Goal: Information Seeking & Learning: Find specific fact

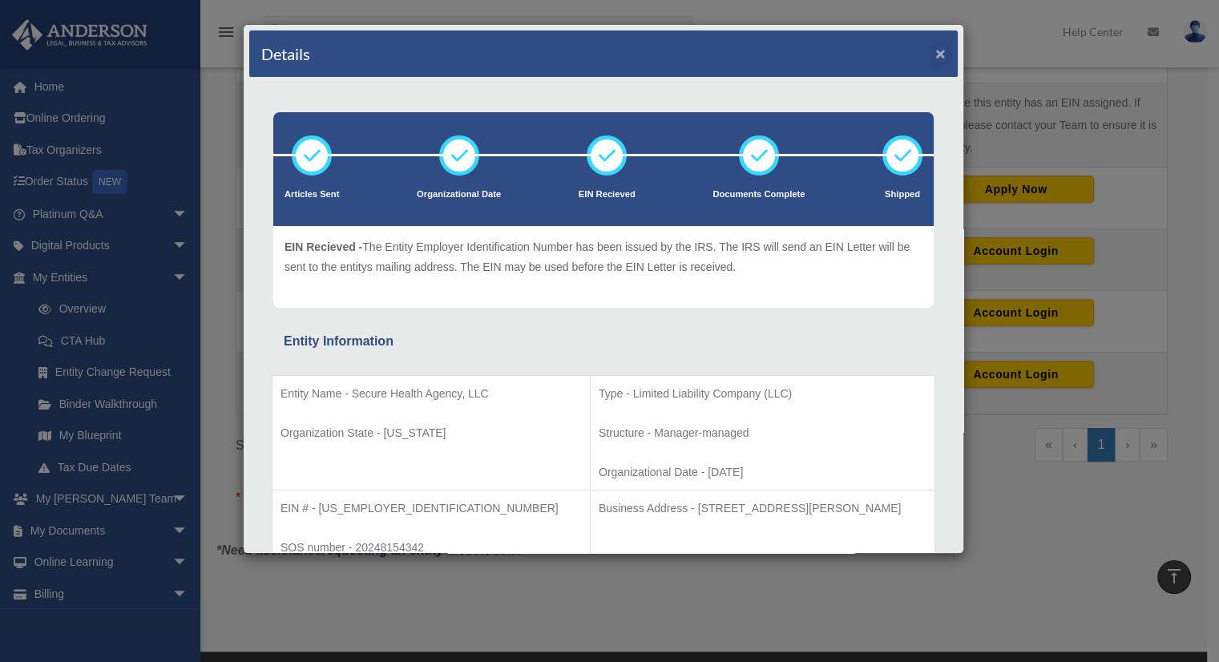
click at [928, 55] on div "Details ×" at bounding box center [603, 53] width 709 height 47
click at [935, 55] on button "×" at bounding box center [940, 53] width 10 height 17
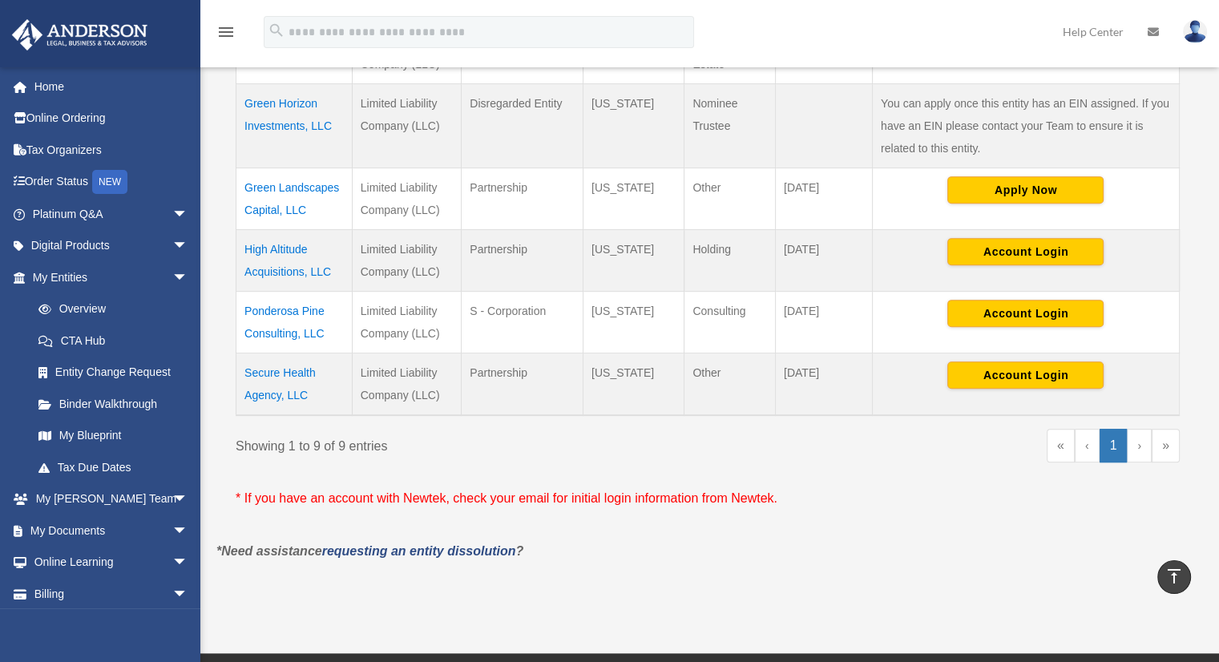
click at [284, 274] on td "High Altitude Acquisitions, LLC" at bounding box center [294, 260] width 116 height 62
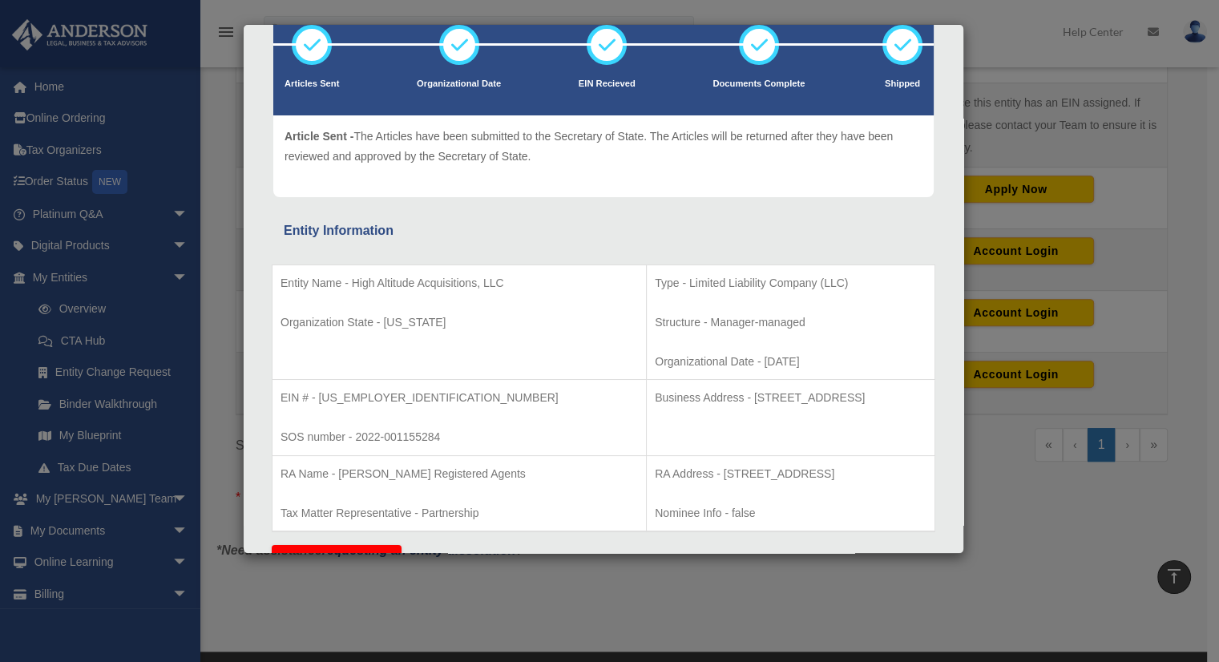
scroll to position [111, 0]
click at [357, 393] on p "EIN # - [US_EMPLOYER_IDENTIFICATION_NUMBER]" at bounding box center [459, 397] width 357 height 20
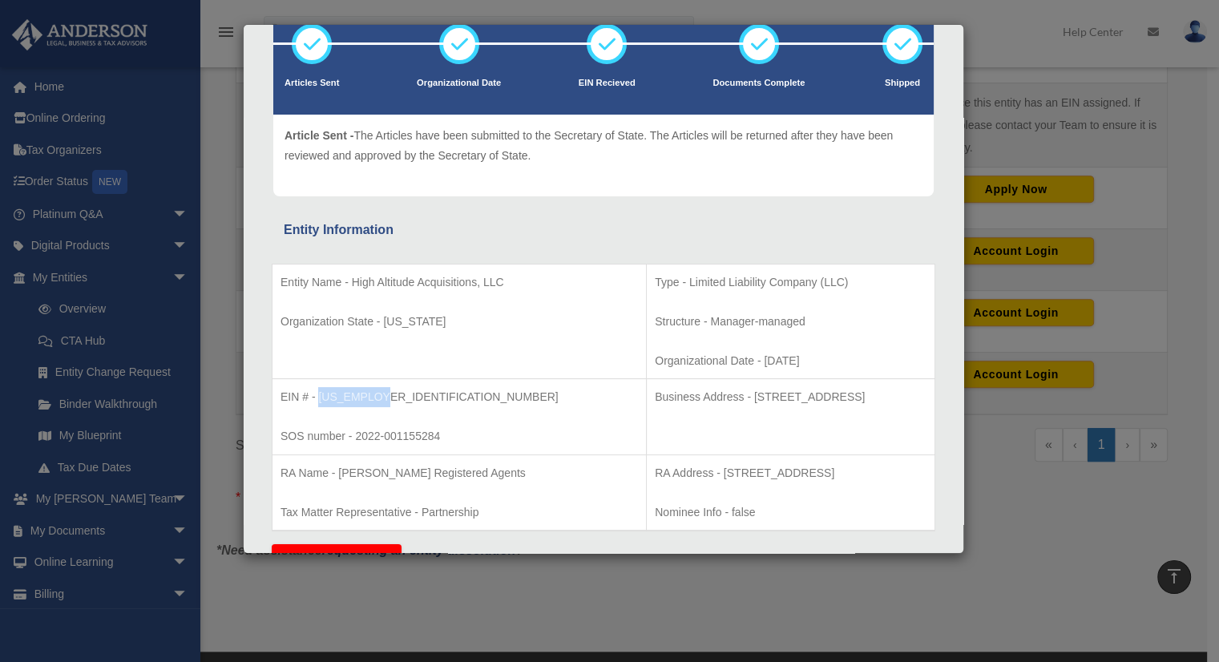
drag, startPoint x: 321, startPoint y: 392, endPoint x: 399, endPoint y: 392, distance: 78.5
click at [399, 392] on p "EIN # - [US_EMPLOYER_IDENTIFICATION_NUMBER]" at bounding box center [459, 397] width 357 height 20
copy p "[US_EMPLOYER_IDENTIFICATION_NUMBER]"
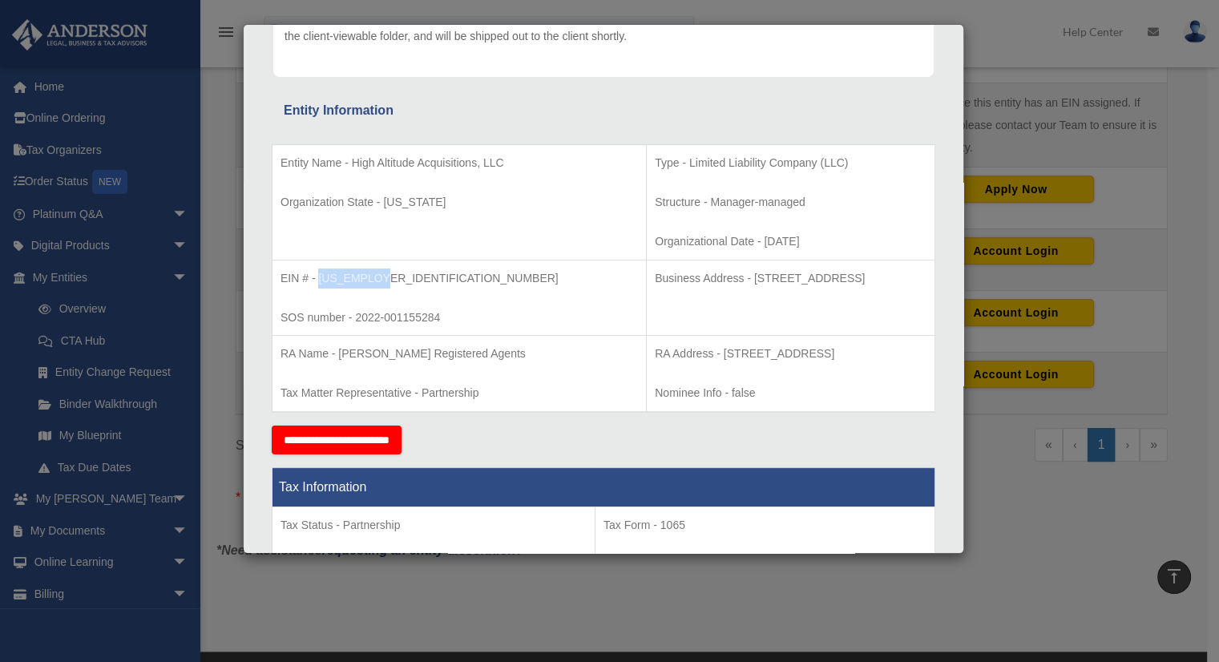
scroll to position [0, 0]
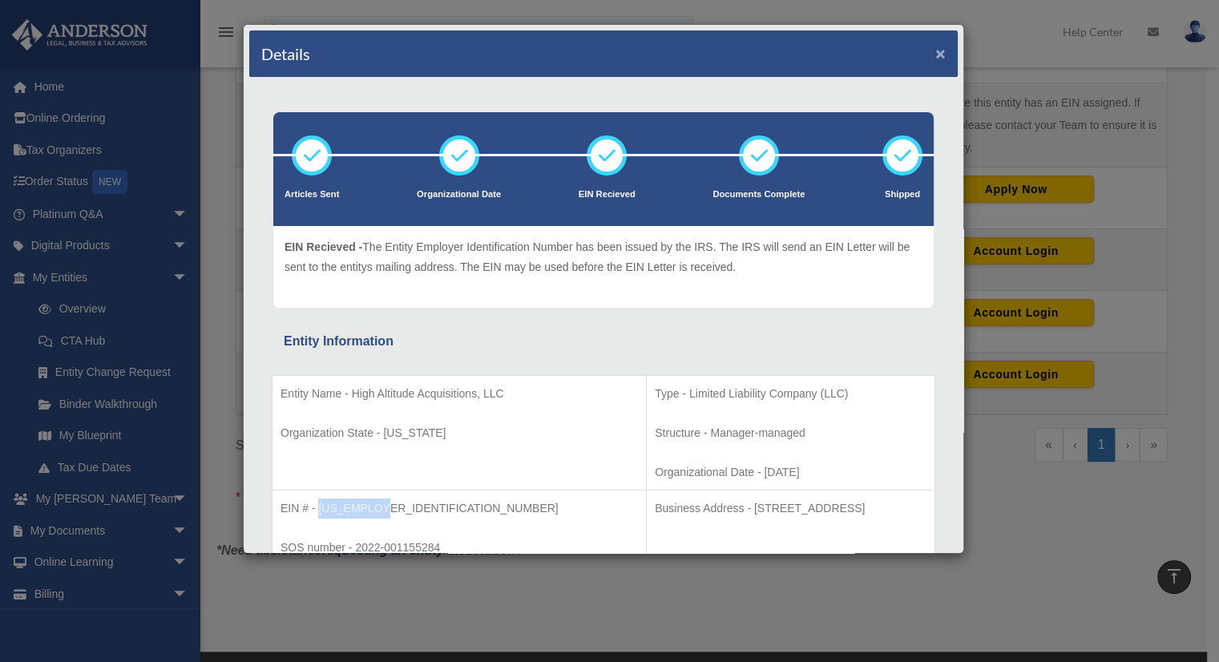
click at [935, 55] on button "×" at bounding box center [940, 53] width 10 height 17
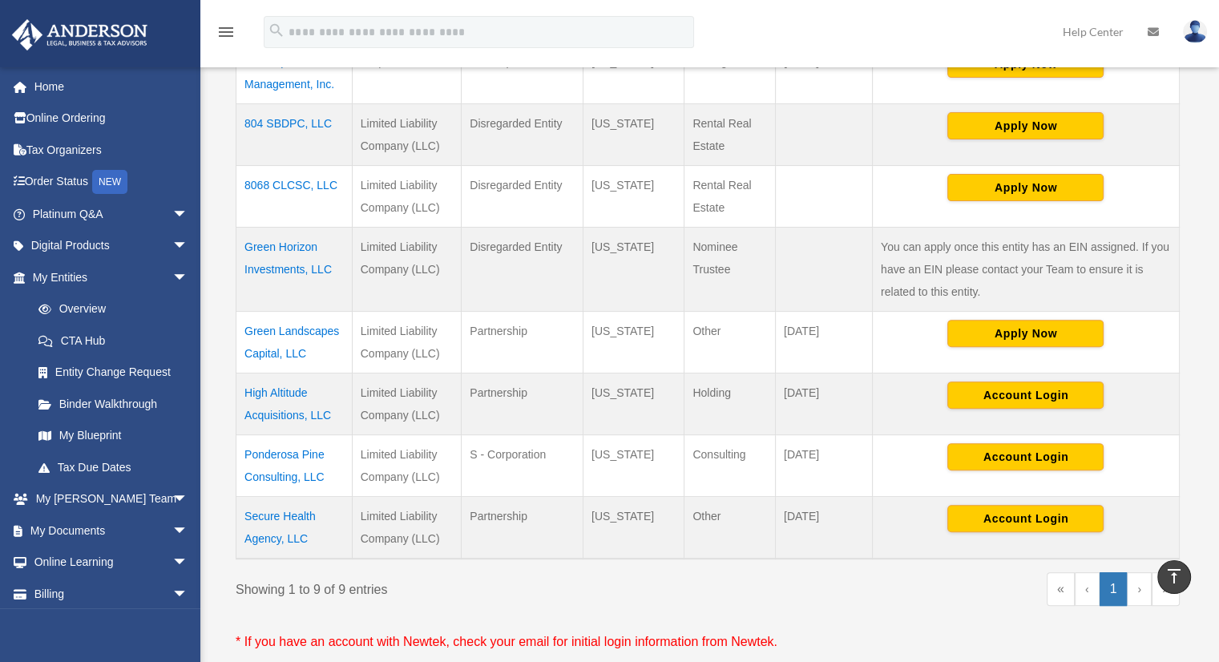
scroll to position [494, 0]
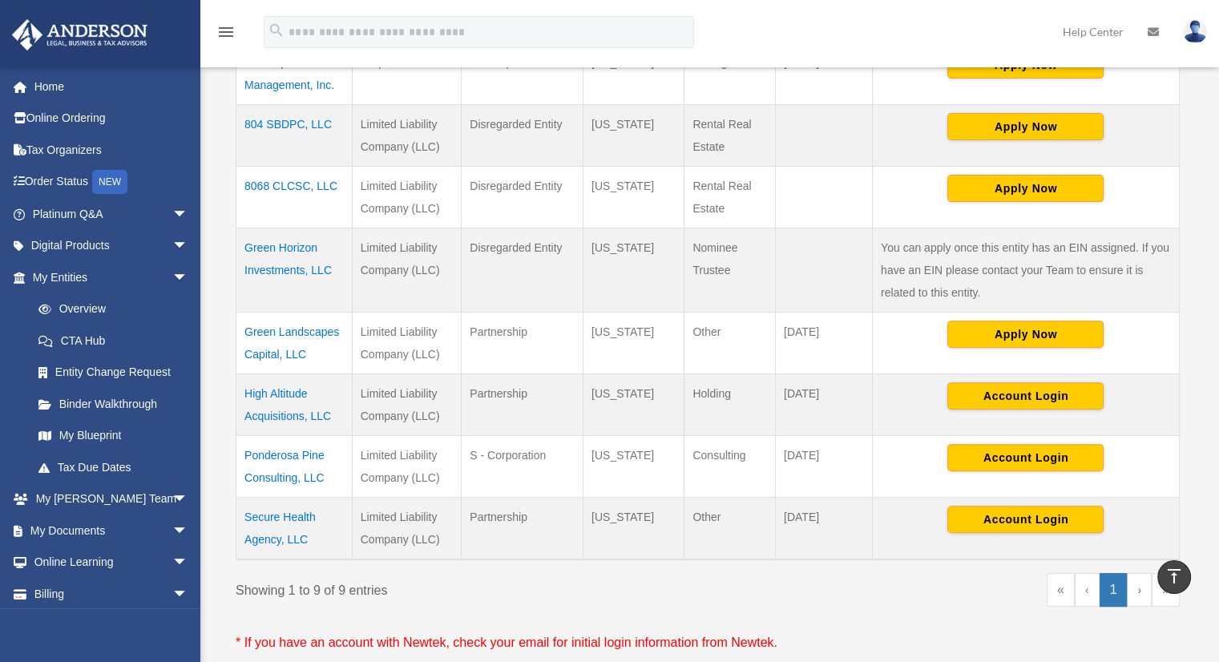
click at [292, 410] on td "High Altitude Acquisitions, LLC" at bounding box center [294, 405] width 116 height 62
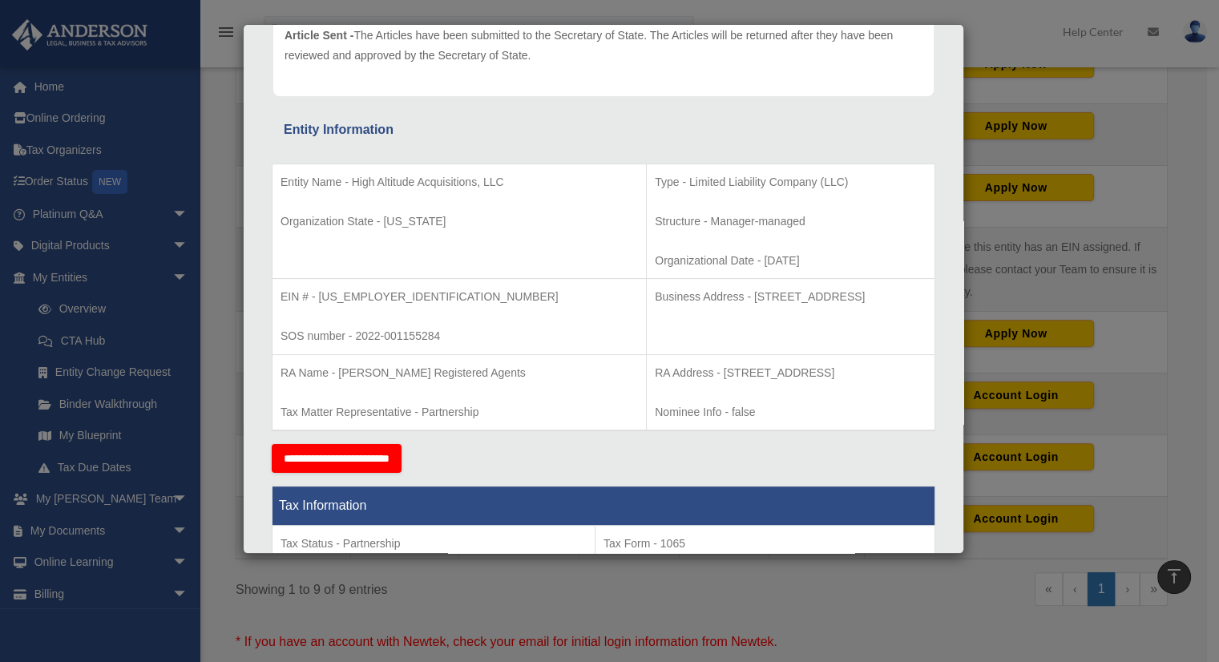
scroll to position [212, 0]
drag, startPoint x: 318, startPoint y: 293, endPoint x: 380, endPoint y: 299, distance: 62.0
click at [380, 299] on p "EIN # - [US_EMPLOYER_IDENTIFICATION_NUMBER]" at bounding box center [459, 297] width 357 height 20
copy p "[US_EMPLOYER_IDENTIFICATION_NUMBER]"
click at [361, 296] on p "EIN # - [US_EMPLOYER_IDENTIFICATION_NUMBER]" at bounding box center [459, 297] width 357 height 20
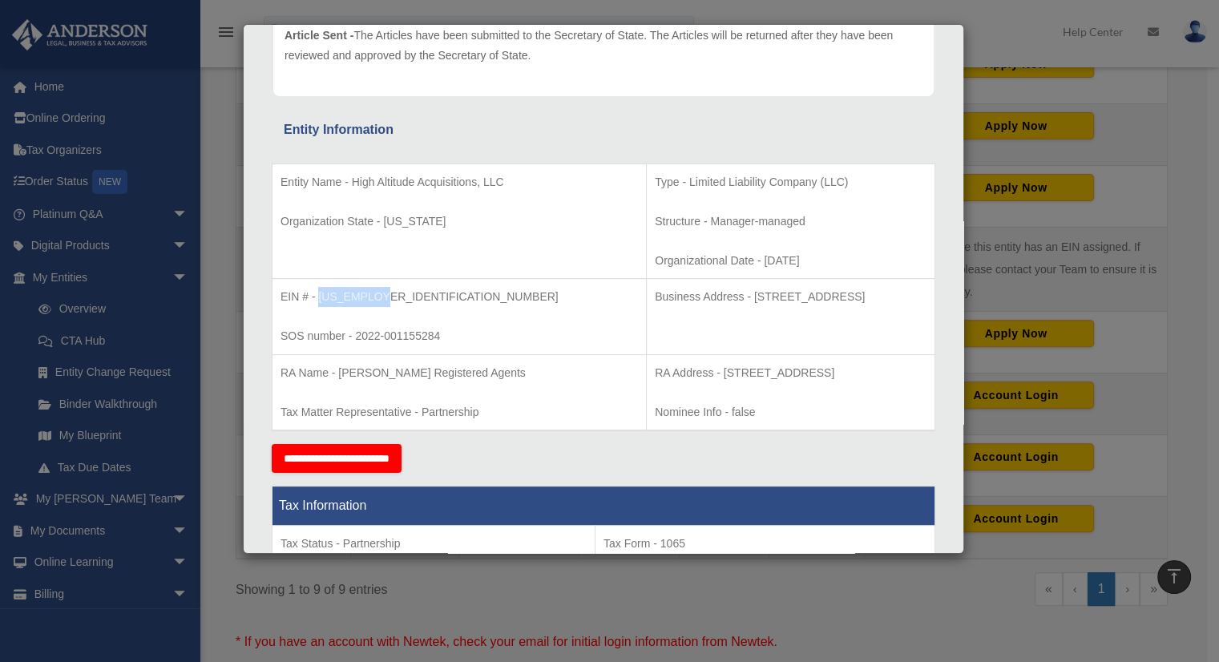
drag, startPoint x: 320, startPoint y: 293, endPoint x: 390, endPoint y: 293, distance: 70.5
click at [390, 293] on p "EIN # - [US_EMPLOYER_IDENTIFICATION_NUMBER]" at bounding box center [459, 297] width 357 height 20
copy p "[US_EMPLOYER_IDENTIFICATION_NUMBER]"
